Goal: Task Accomplishment & Management: Use online tool/utility

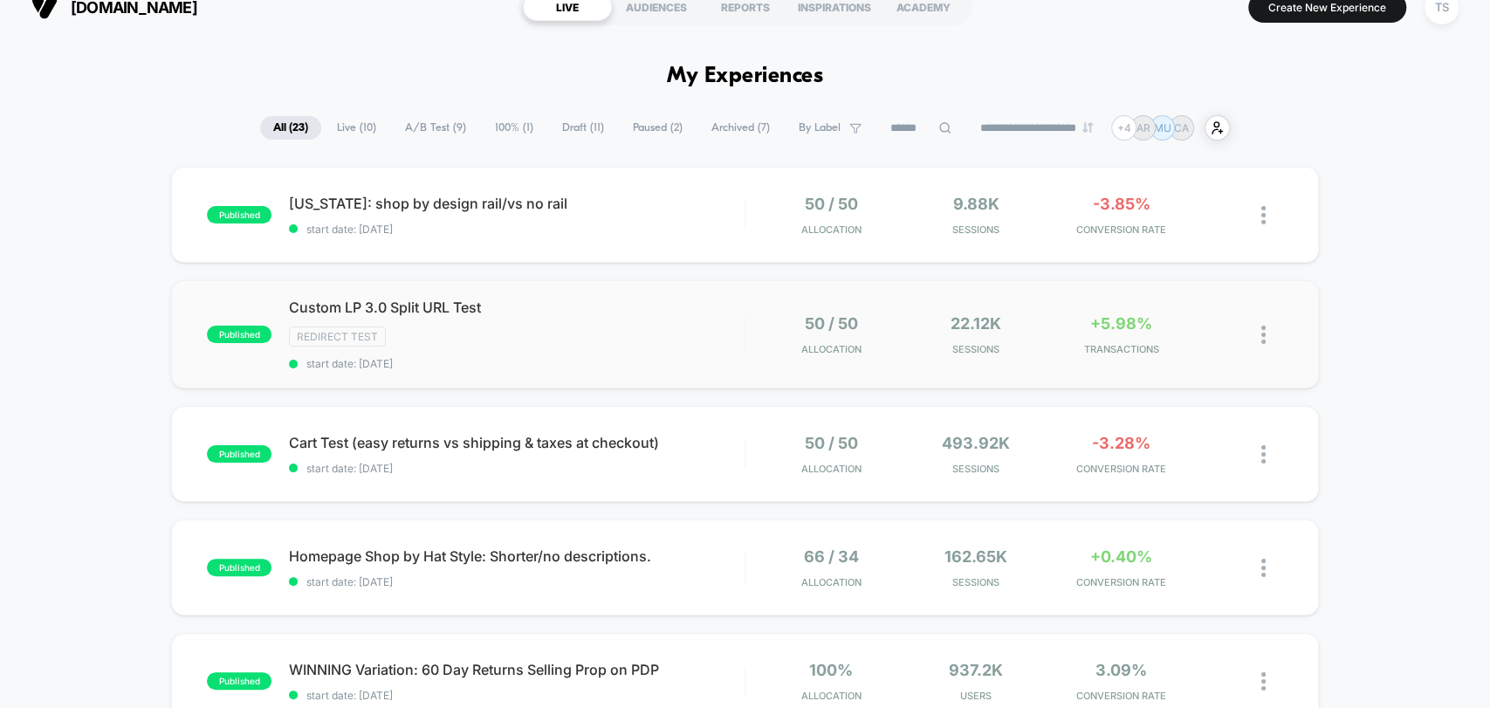
scroll to position [23, 0]
drag, startPoint x: 463, startPoint y: 211, endPoint x: 406, endPoint y: 209, distance: 56.8
click at [406, 209] on span "[US_STATE]: shop by design rail/vs no rail Click to edit experience details" at bounding box center [516, 203] width 455 height 17
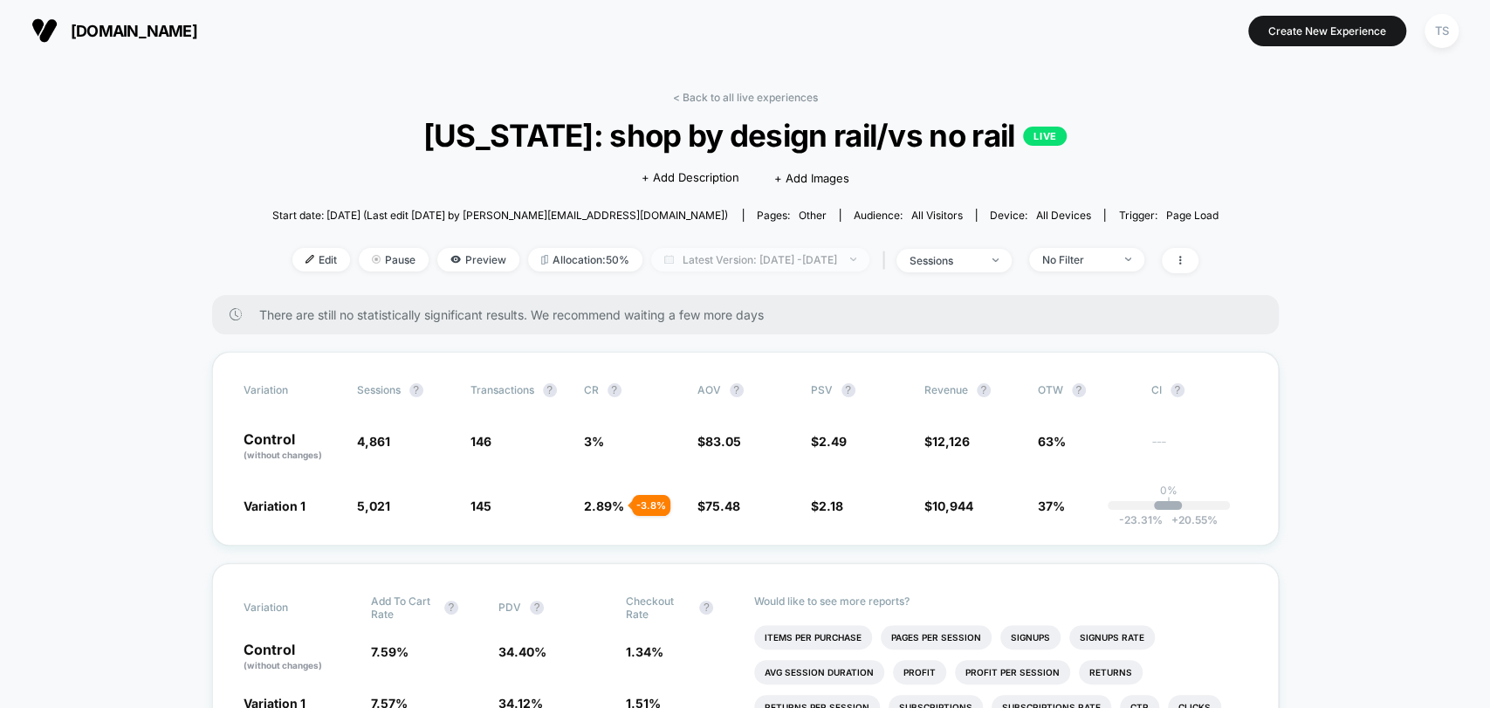
click at [774, 260] on span "Latest Version: [DATE] - [DATE]" at bounding box center [760, 260] width 218 height 24
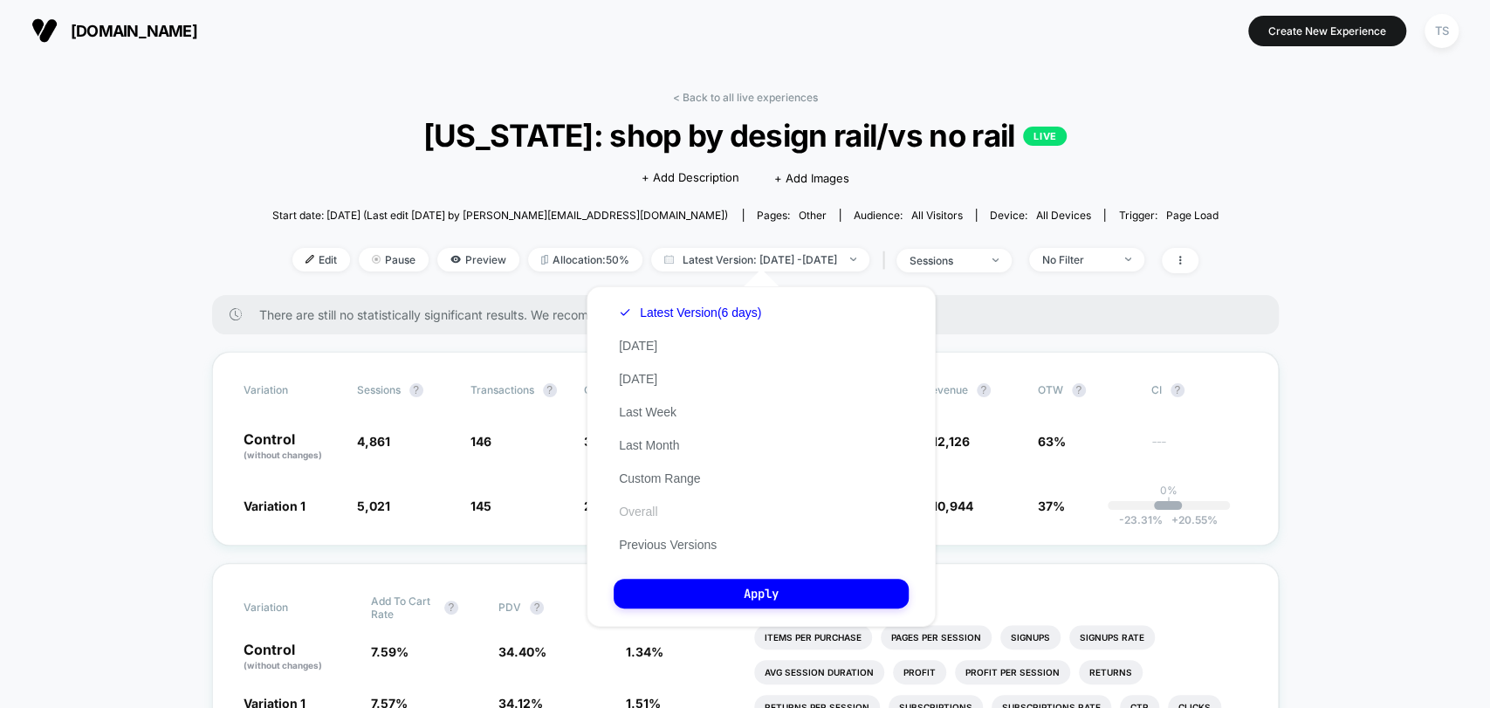
click at [639, 511] on button "Overall" at bounding box center [638, 512] width 49 height 16
click at [638, 512] on button "Overall" at bounding box center [649, 512] width 70 height 16
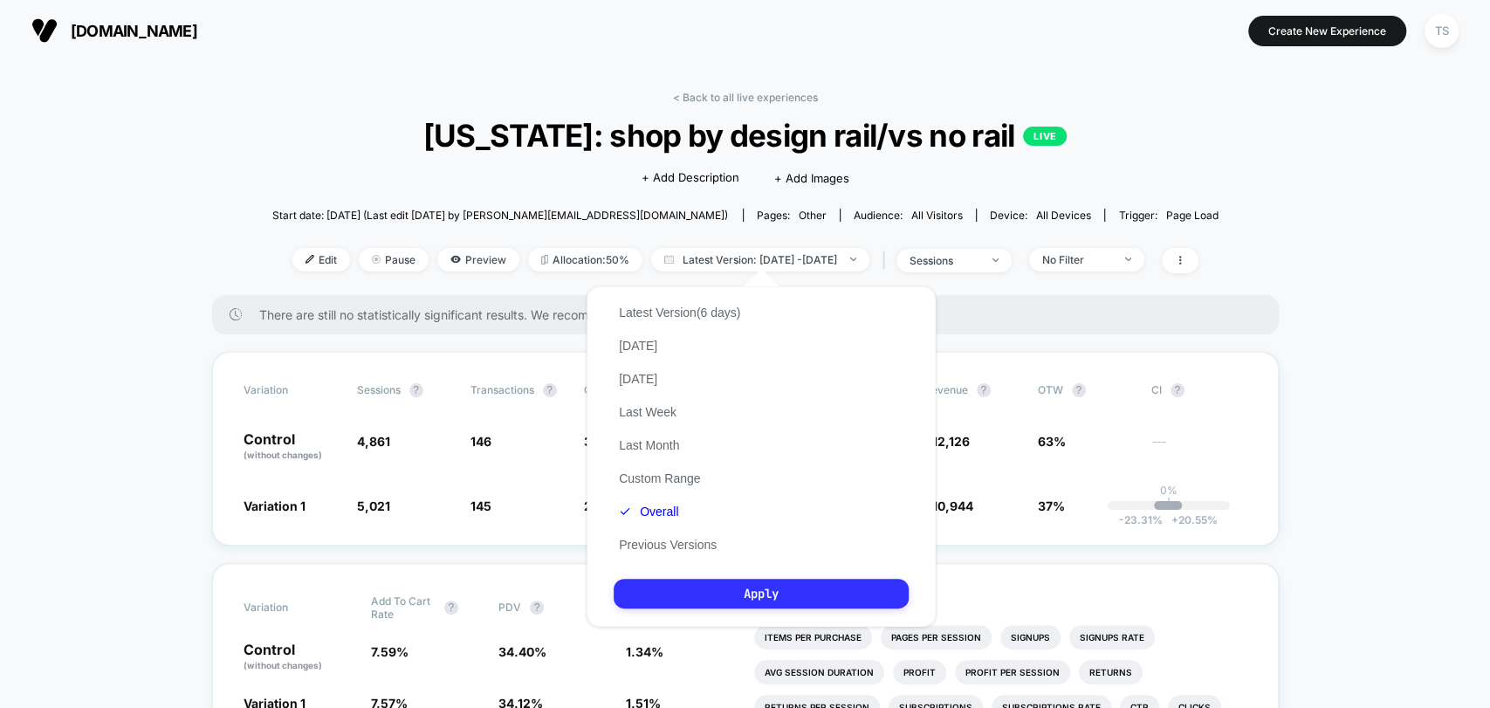
click at [692, 596] on button "Apply" at bounding box center [761, 594] width 295 height 30
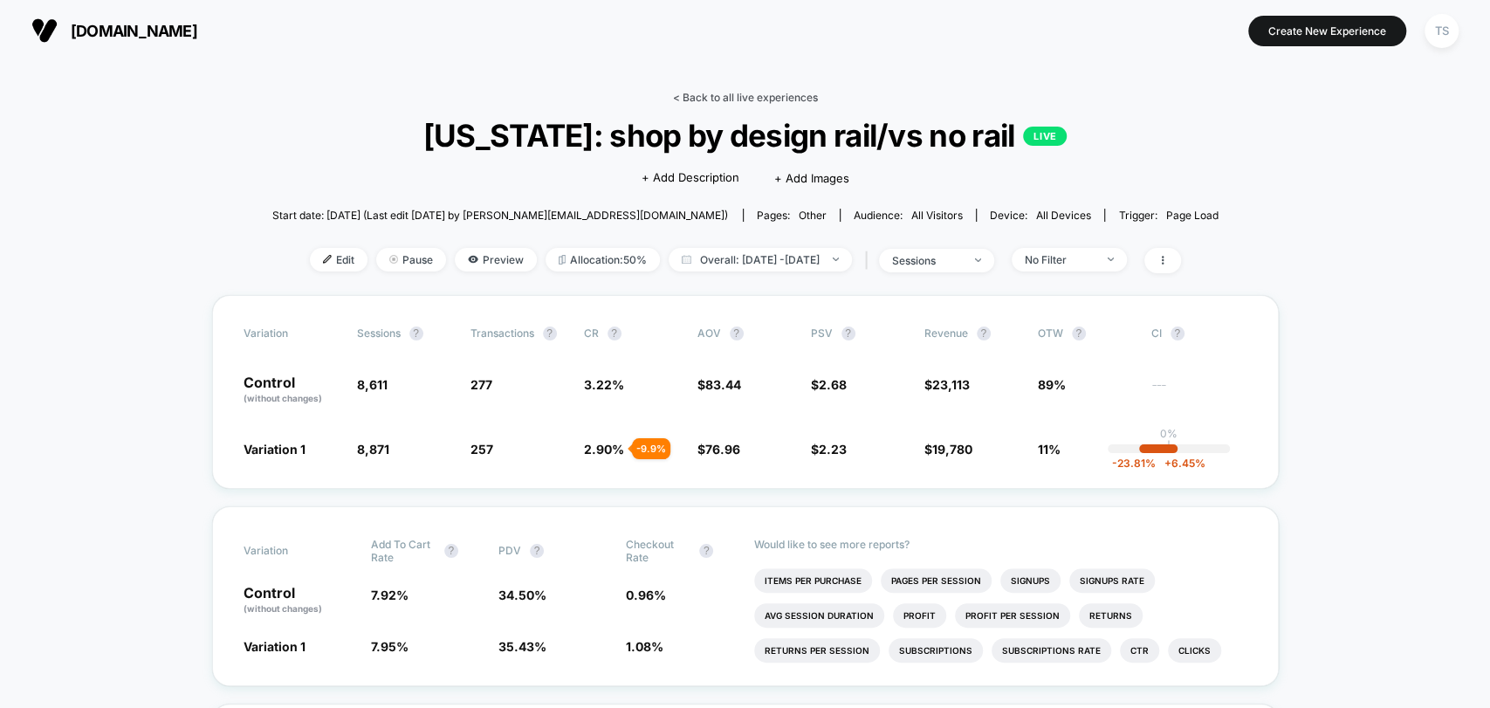
click at [712, 96] on link "< Back to all live experiences" at bounding box center [745, 97] width 145 height 13
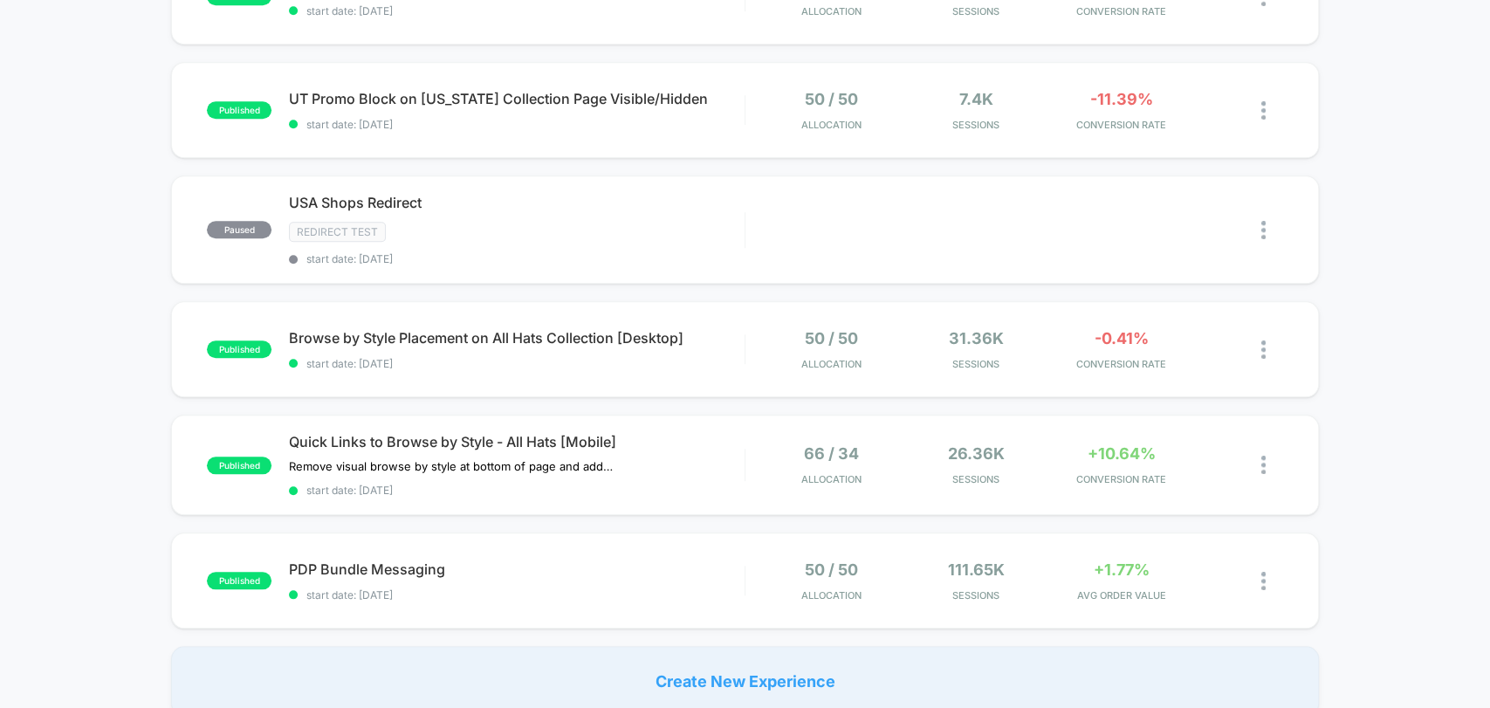
scroll to position [934, 0]
click at [478, 439] on span "Quick Links to Browse by Style - All Hats [Mobile]" at bounding box center [516, 442] width 455 height 17
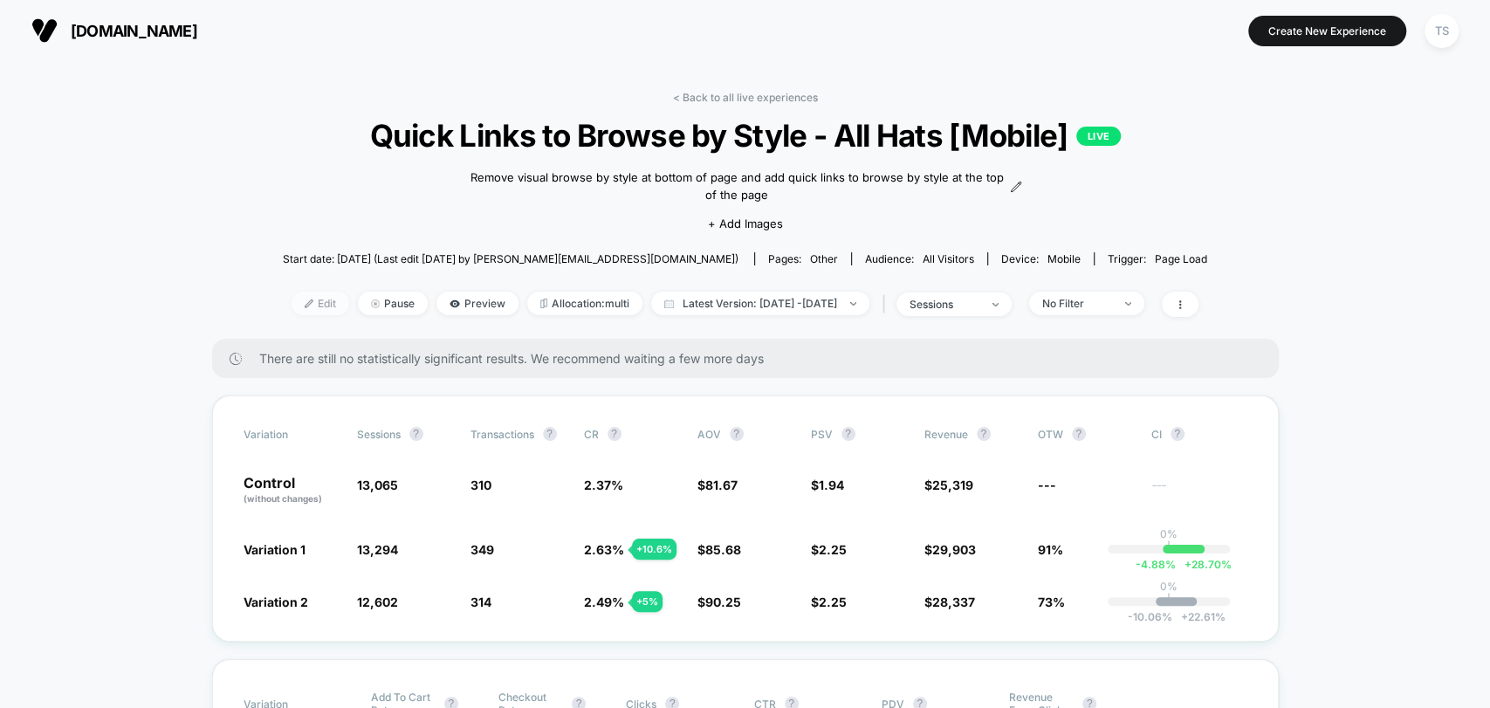
click at [291, 299] on span "Edit" at bounding box center [320, 303] width 58 height 24
